Goal: Task Accomplishment & Management: Manage account settings

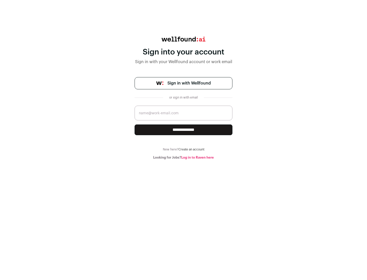
click at [189, 83] on span "Sign in with Wellfound" at bounding box center [188, 83] width 43 height 6
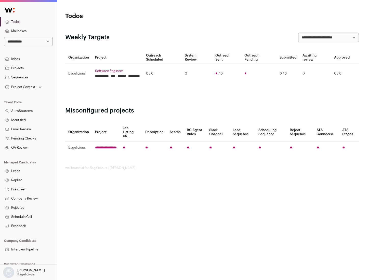
click at [28, 68] on link "Projects" at bounding box center [28, 68] width 57 height 9
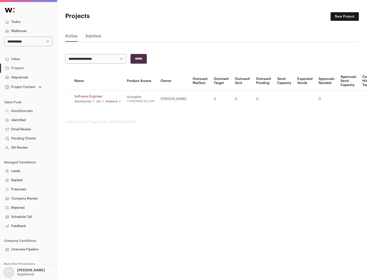
click at [99, 97] on link "Software Engineer" at bounding box center [97, 96] width 46 height 4
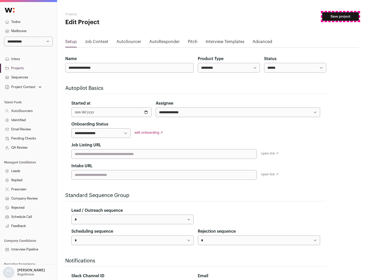
click at [340, 17] on button "Save project" at bounding box center [340, 16] width 37 height 9
